Goal: Find specific page/section

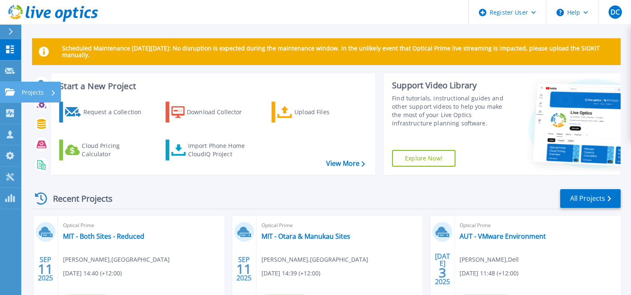
click at [15, 99] on link "Projects Projects" at bounding box center [10, 92] width 21 height 21
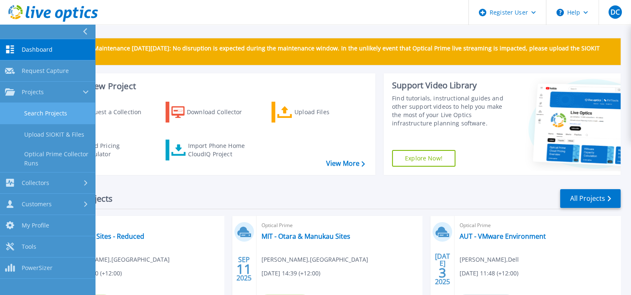
click at [41, 109] on link "Search Projects" at bounding box center [47, 113] width 95 height 21
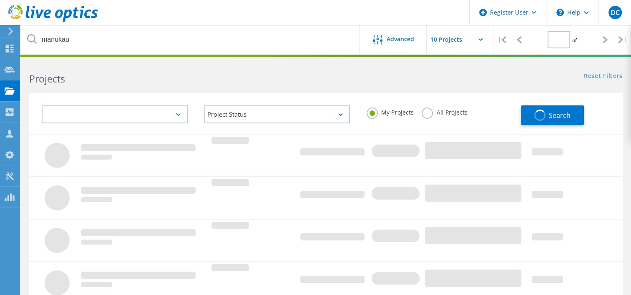
type input "1"
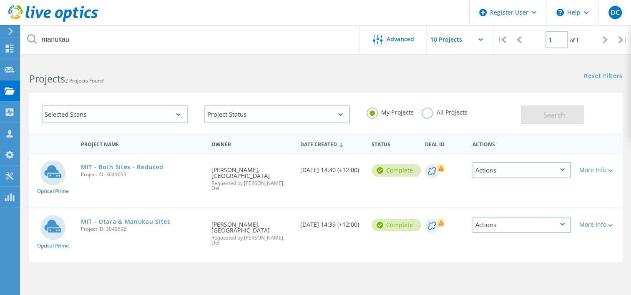
click at [429, 116] on label "All Projects" at bounding box center [444, 112] width 45 height 8
click at [0, 0] on input "All Projects" at bounding box center [0, 0] width 0 height 0
click at [549, 106] on button "Search" at bounding box center [552, 115] width 63 height 19
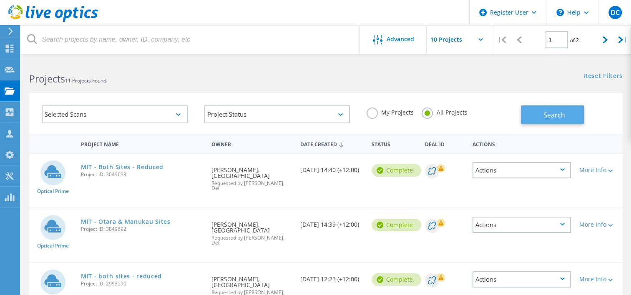
click at [534, 111] on button "Search" at bounding box center [552, 115] width 63 height 19
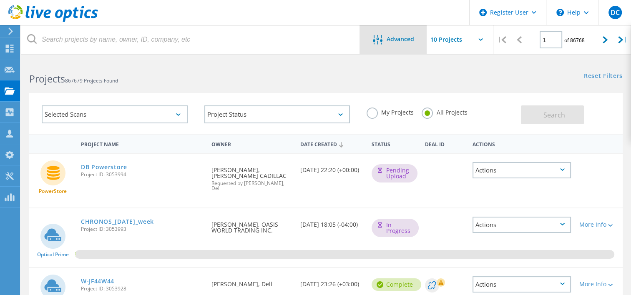
click at [389, 44] on div "Advanced" at bounding box center [393, 40] width 67 height 10
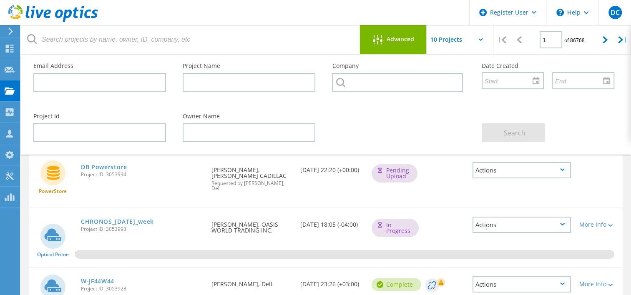
click at [389, 44] on div "Advanced" at bounding box center [393, 40] width 67 height 10
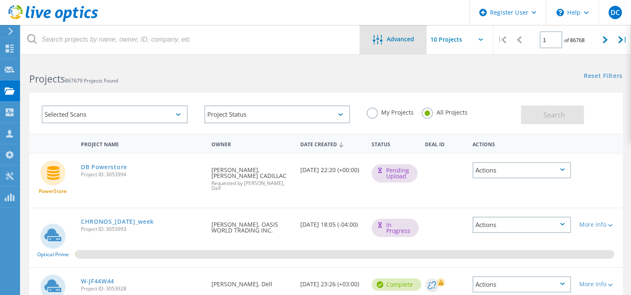
click at [391, 40] on span "Advanced" at bounding box center [401, 39] width 28 height 6
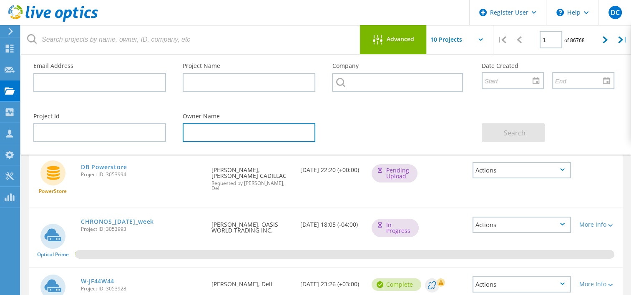
click at [238, 131] on input "text" at bounding box center [249, 132] width 133 height 19
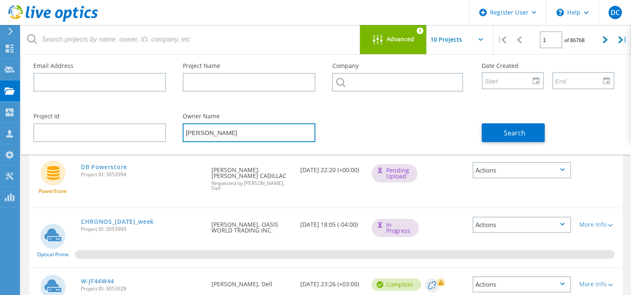
type input "David Streifler"
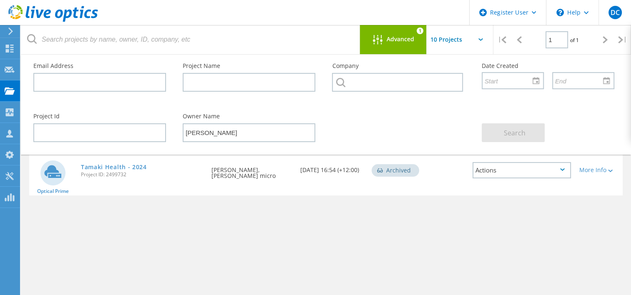
click at [393, 37] on span "Advanced" at bounding box center [401, 39] width 28 height 6
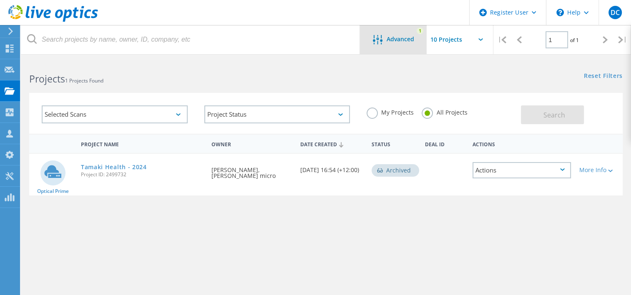
click at [393, 37] on span "Advanced" at bounding box center [401, 39] width 28 height 6
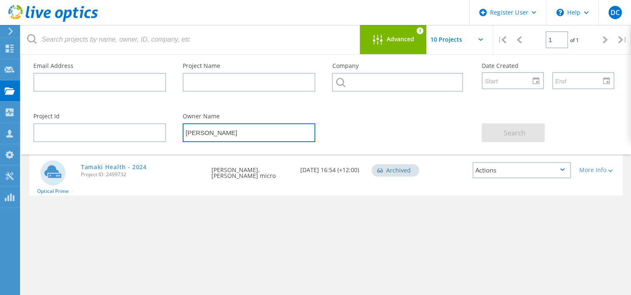
click at [255, 138] on input "David Streifler" at bounding box center [249, 132] width 133 height 19
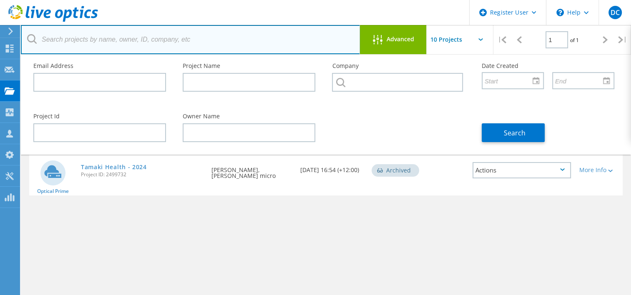
click at [181, 46] on input "text" at bounding box center [191, 39] width 340 height 29
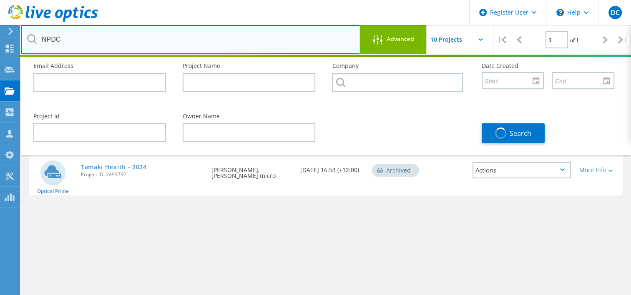
drag, startPoint x: 181, startPoint y: 46, endPoint x: 405, endPoint y: 34, distance: 224.4
click at [405, 34] on div "NPDC Advanced | 1 of 1 |" at bounding box center [326, 39] width 610 height 29
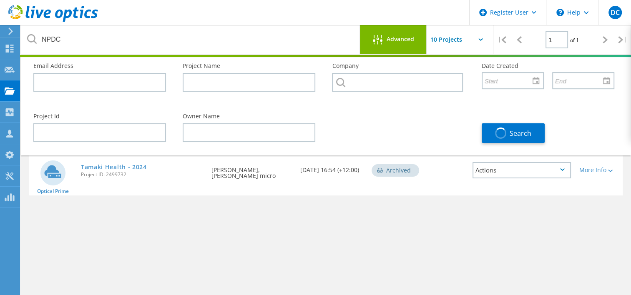
click at [405, 34] on div "Advanced" at bounding box center [393, 39] width 67 height 29
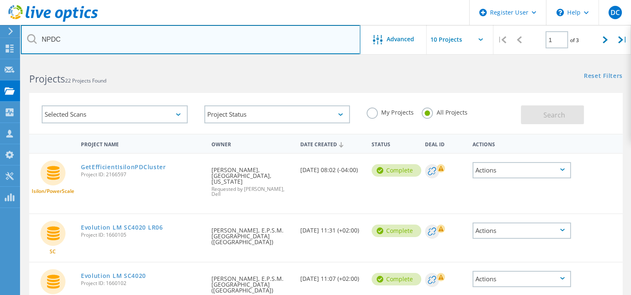
click at [292, 47] on input "NPDC" at bounding box center [191, 39] width 340 height 29
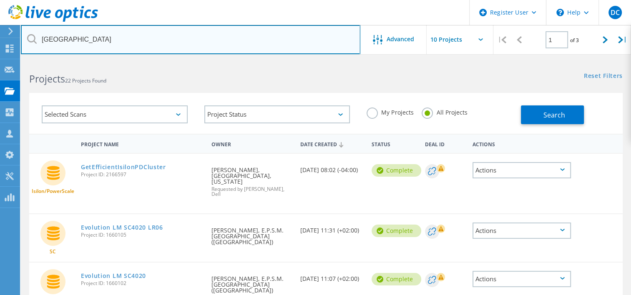
type input "[GEOGRAPHIC_DATA]"
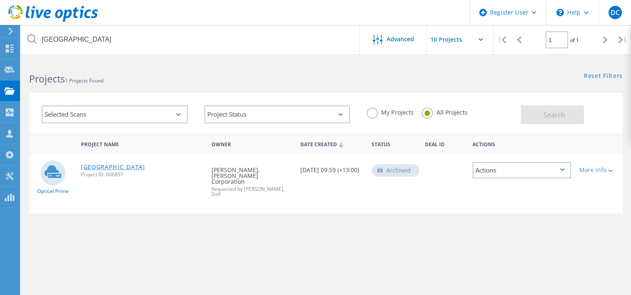
click at [106, 167] on link "[GEOGRAPHIC_DATA]" at bounding box center [113, 167] width 64 height 6
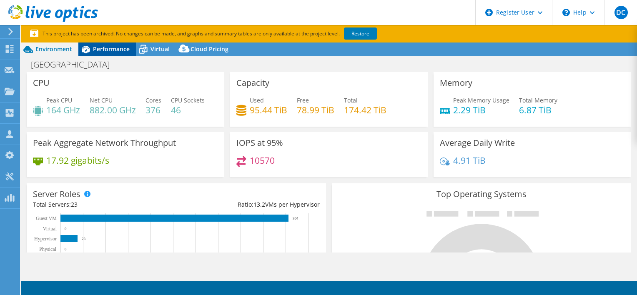
click at [112, 50] on span "Performance" at bounding box center [111, 49] width 37 height 8
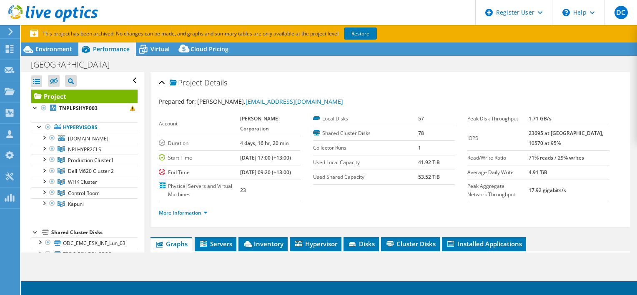
select select "USD"
click at [166, 49] on span "Virtual" at bounding box center [160, 49] width 19 height 8
